Goal: Information Seeking & Learning: Understand process/instructions

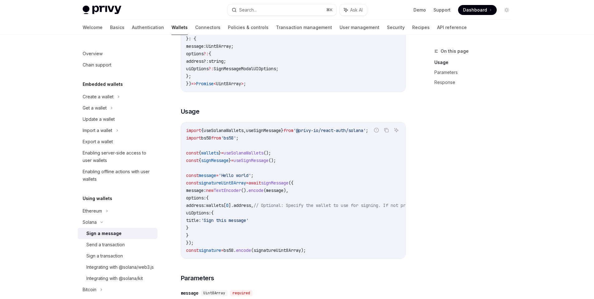
scroll to position [98, 0]
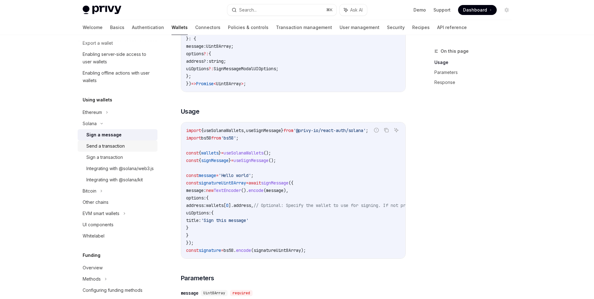
click at [94, 148] on div "Send a transaction" at bounding box center [105, 145] width 38 height 7
type textarea "*"
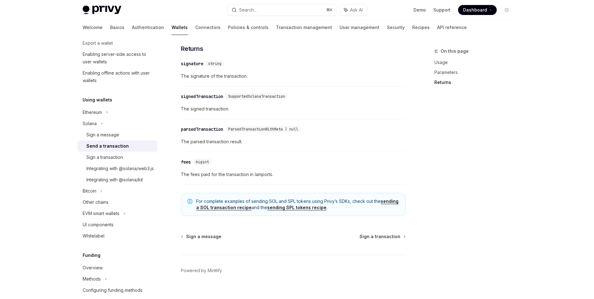
scroll to position [812, 0]
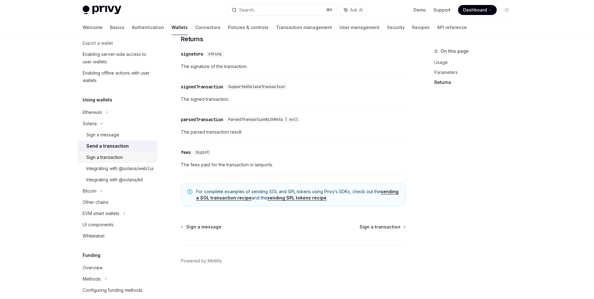
click at [122, 160] on div "Sign a transaction" at bounding box center [104, 156] width 36 height 7
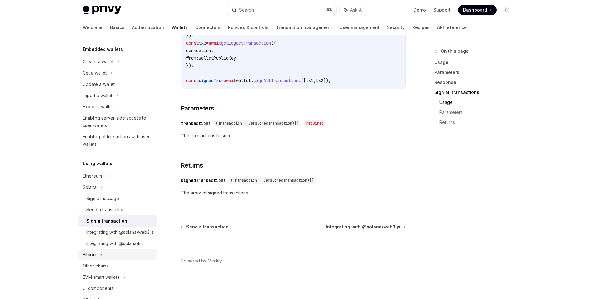
scroll to position [46, 0]
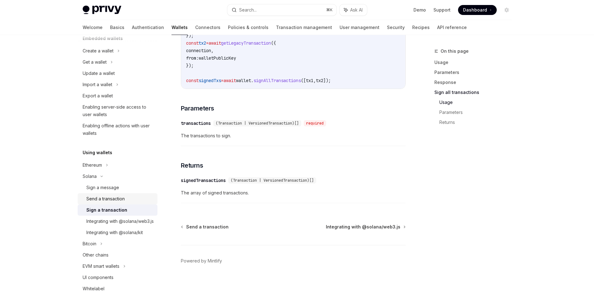
click at [126, 203] on link "Send a transaction" at bounding box center [118, 198] width 80 height 11
type textarea "*"
